Goal: Book appointment/travel/reservation

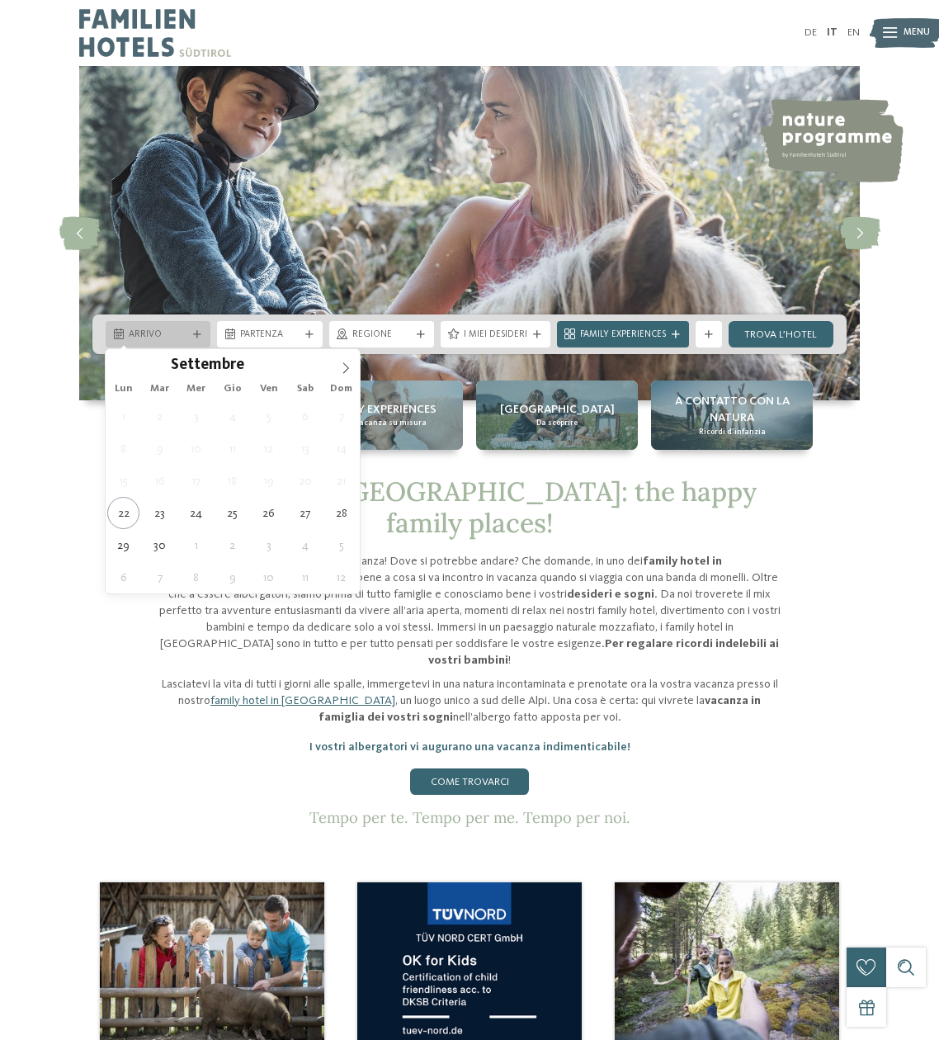
click at [191, 337] on div at bounding box center [197, 335] width 13 height 8
click at [342, 371] on icon at bounding box center [346, 368] width 12 height 12
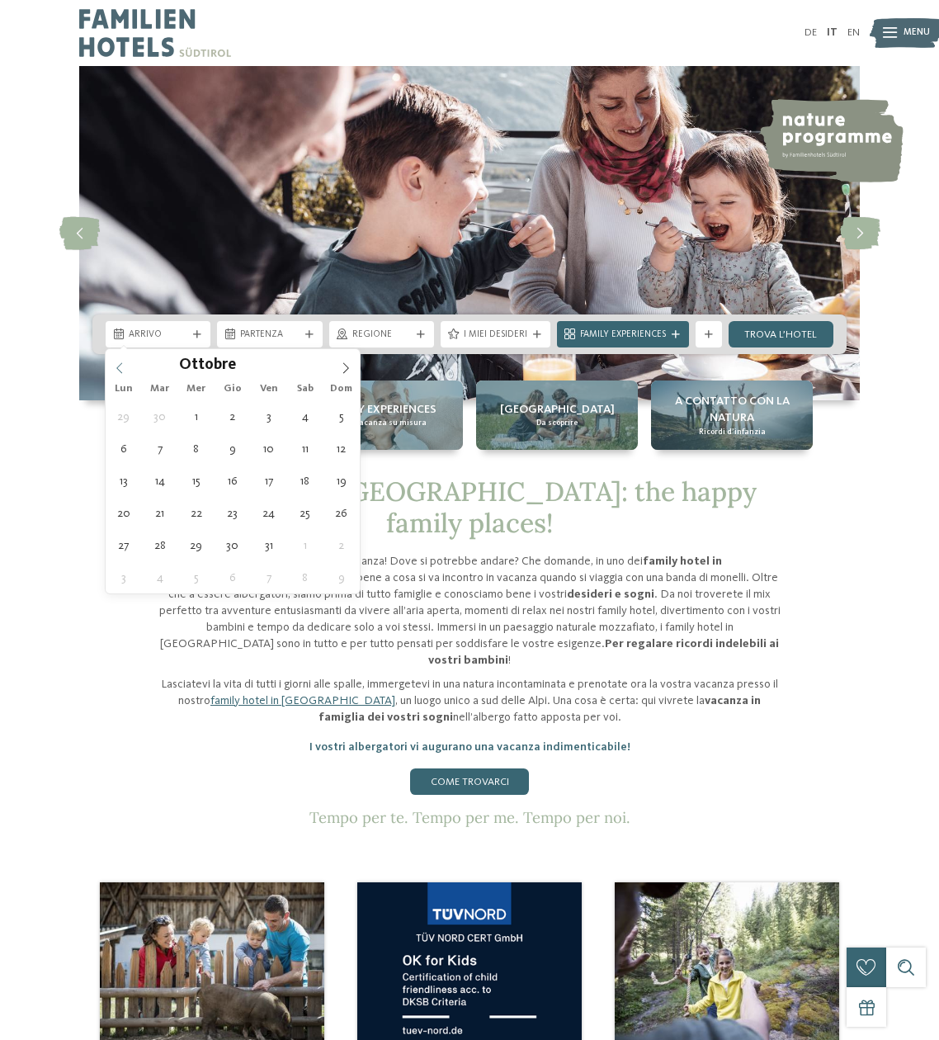
click at [127, 367] on span at bounding box center [120, 363] width 28 height 28
type div "31.10.2025"
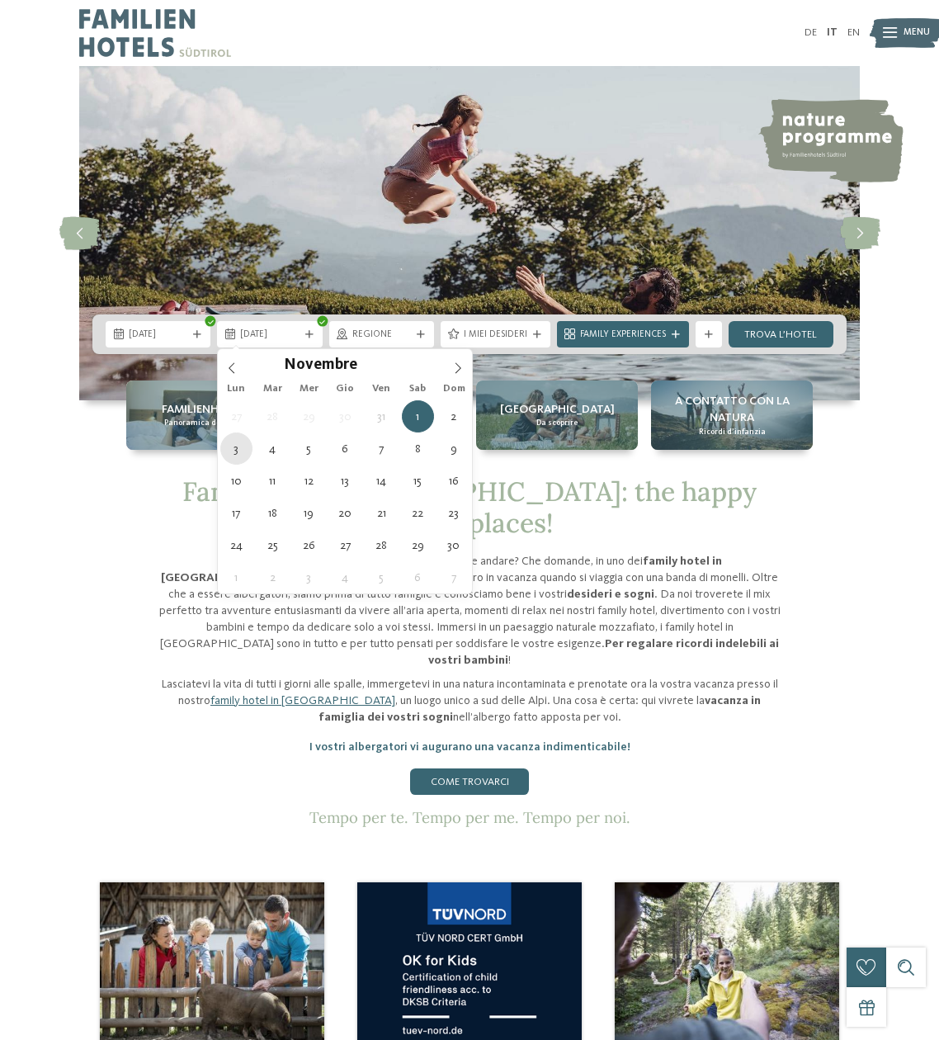
type div "03.11.2025"
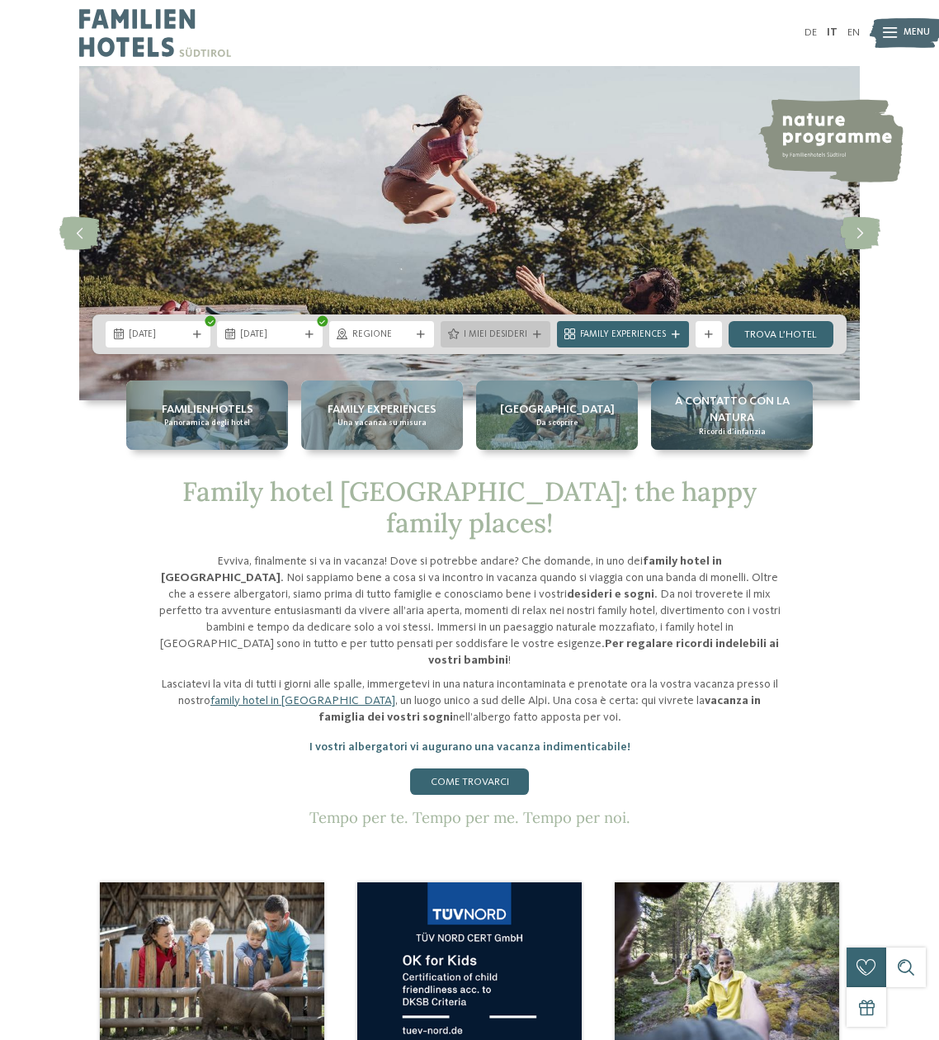
click at [510, 339] on span "I miei desideri" at bounding box center [496, 334] width 64 height 13
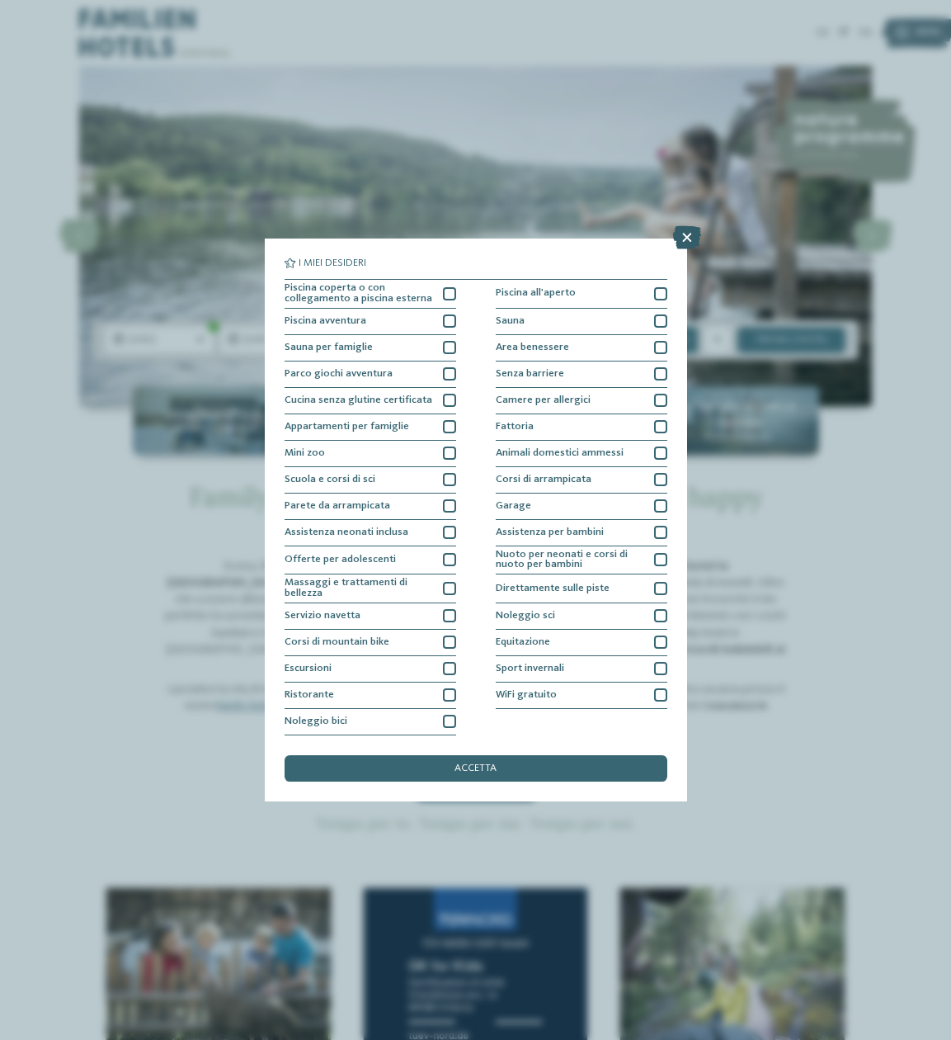
click at [684, 236] on icon at bounding box center [687, 237] width 28 height 23
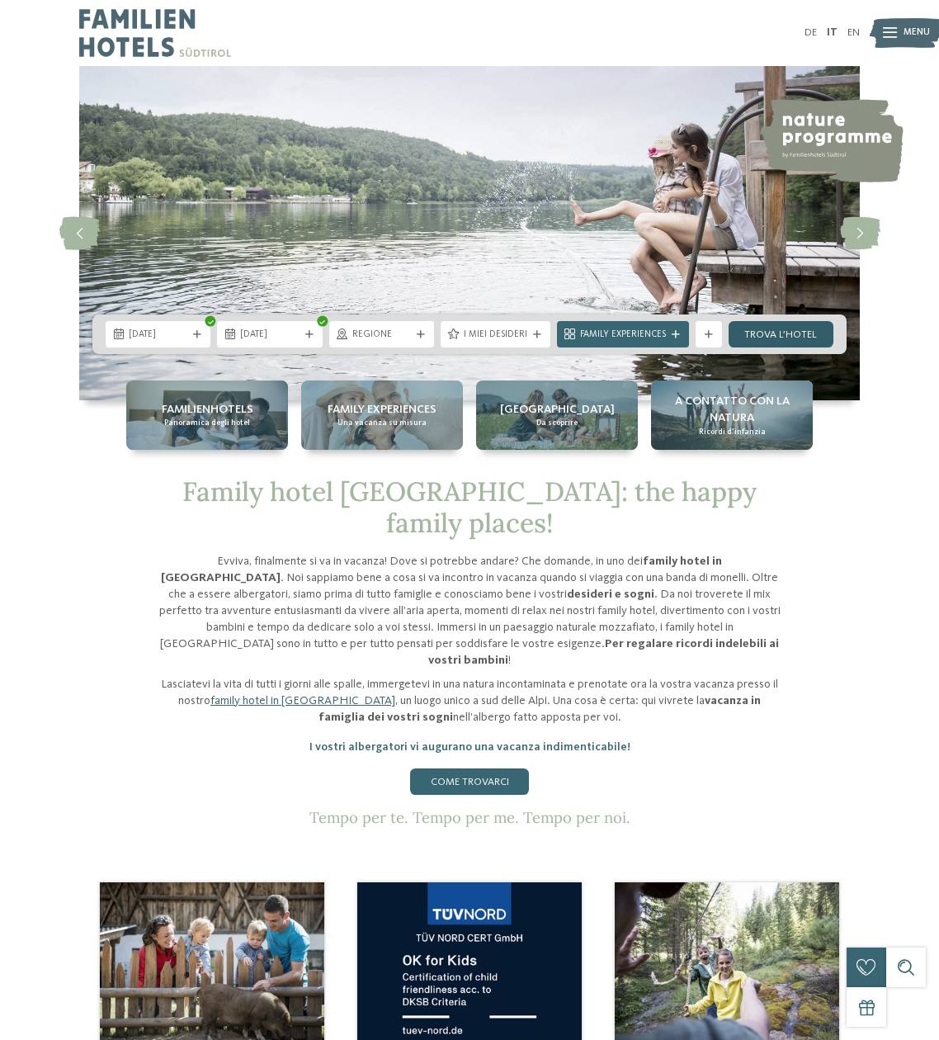
click at [789, 337] on link "trova l’hotel" at bounding box center [781, 334] width 105 height 26
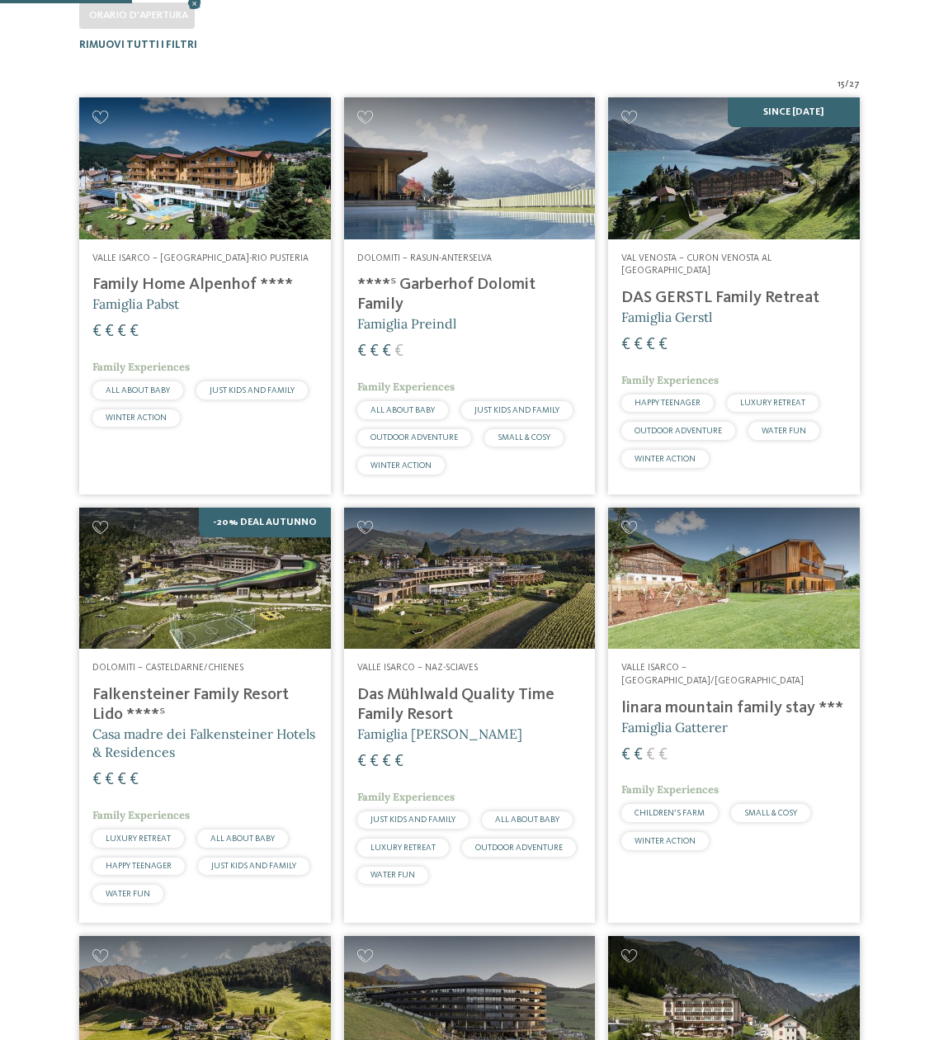
scroll to position [408, 0]
click at [483, 286] on h4 "****ˢ Garberhof Dolomit Family" at bounding box center [469, 295] width 225 height 40
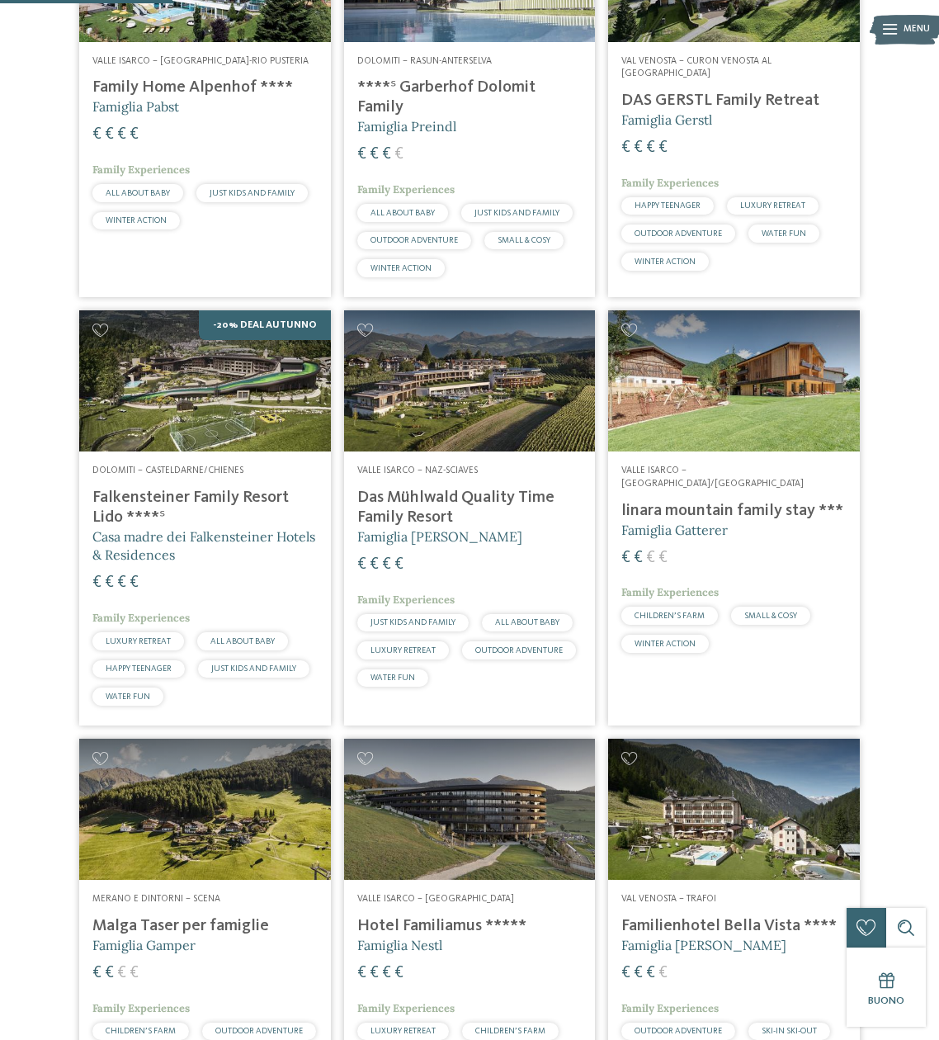
scroll to position [616, 0]
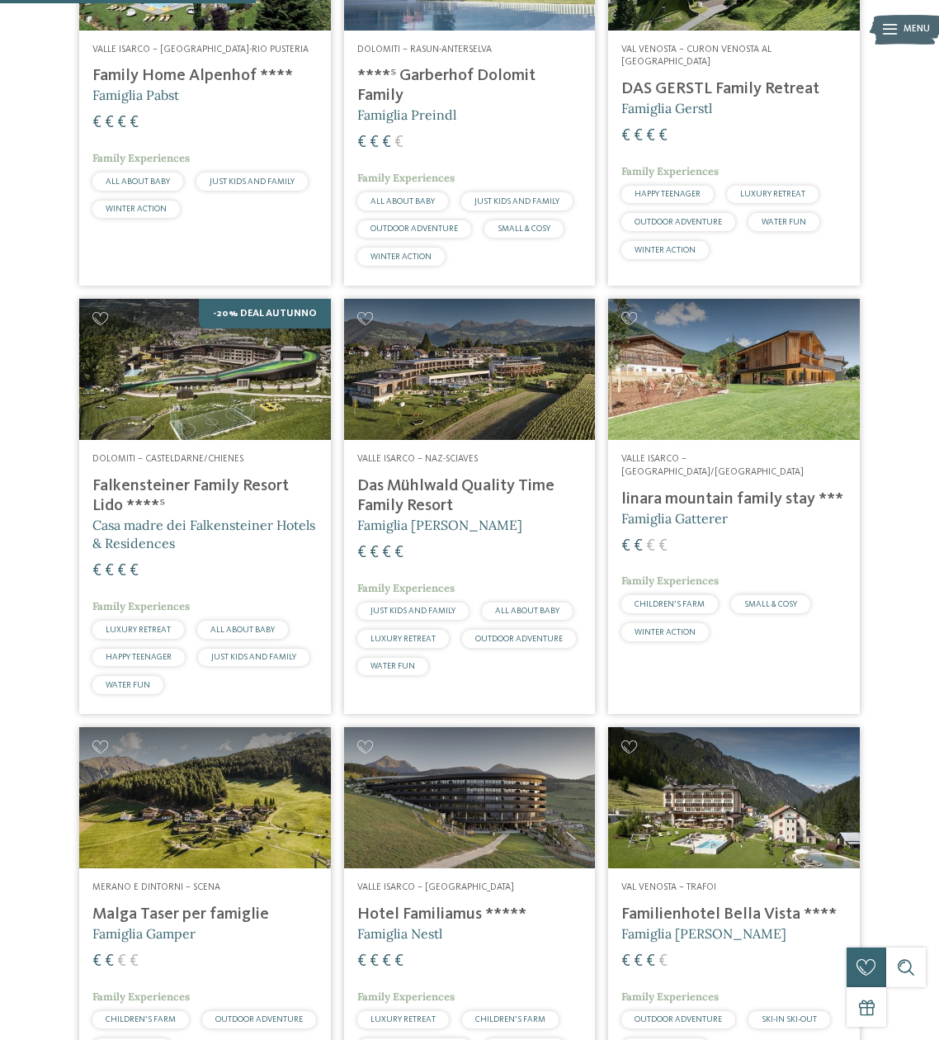
click at [785, 489] on h4 "linara mountain family stay ***" at bounding box center [733, 499] width 225 height 20
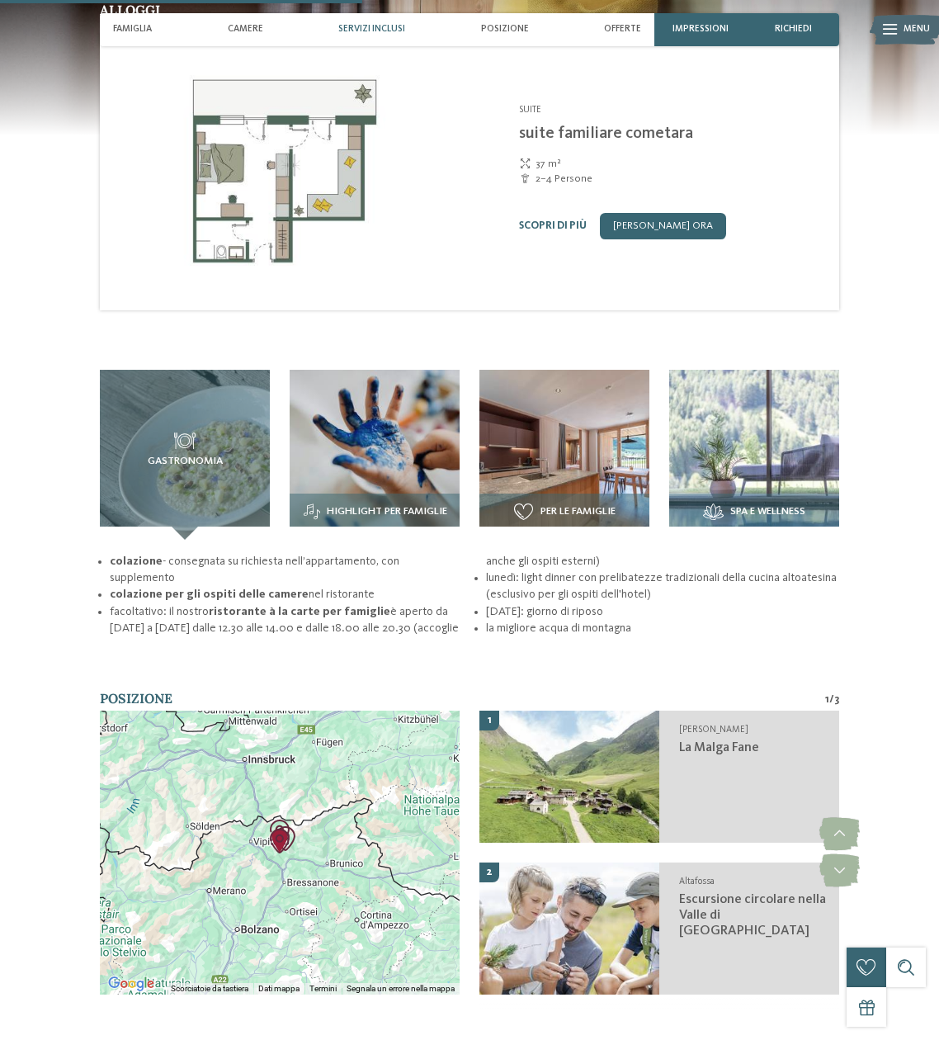
scroll to position [1766, 0]
